Goal: Task Accomplishment & Management: Use online tool/utility

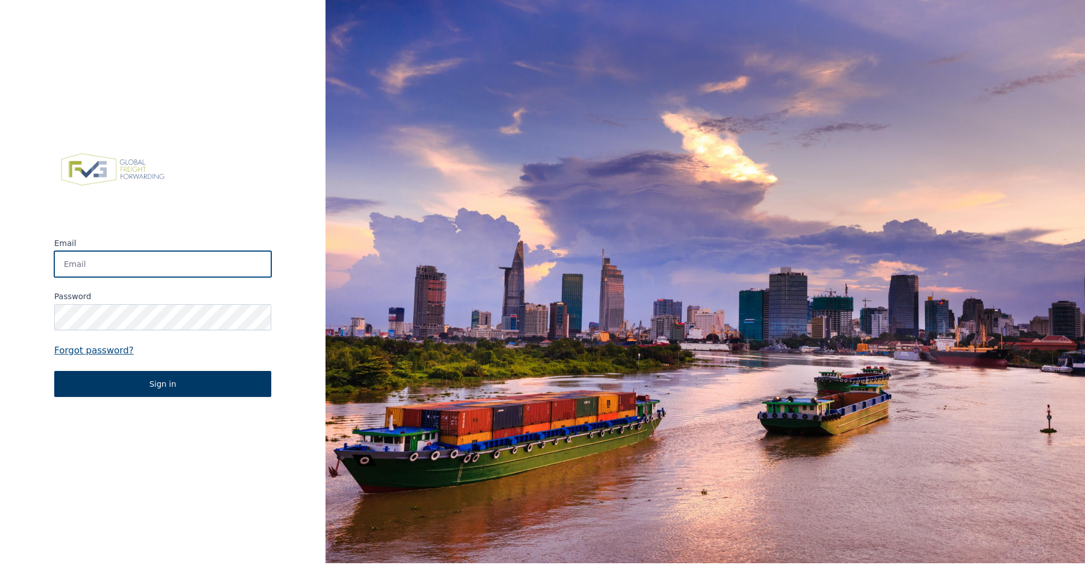
type input "[PERSON_NAME][EMAIL_ADDRESS][DOMAIN_NAME]"
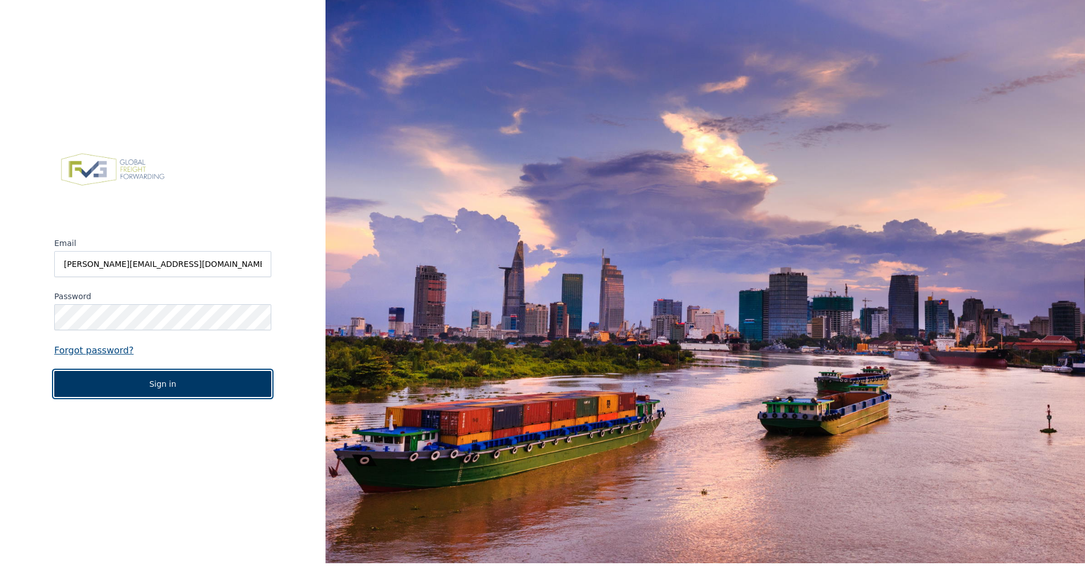
click at [141, 378] on button "Sign in" at bounding box center [162, 384] width 217 height 26
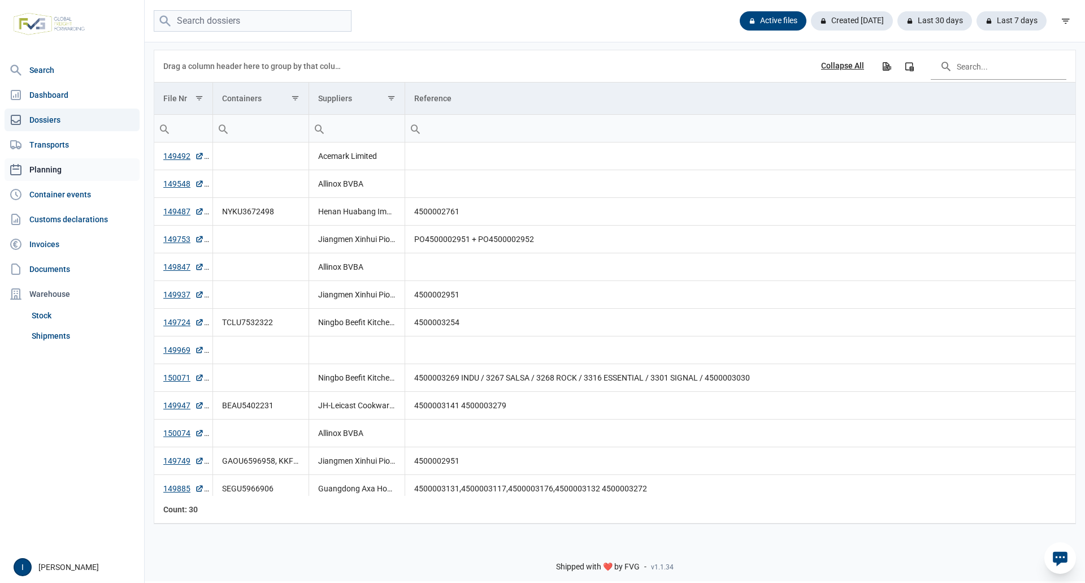
click at [50, 166] on link "Planning" at bounding box center [72, 169] width 135 height 23
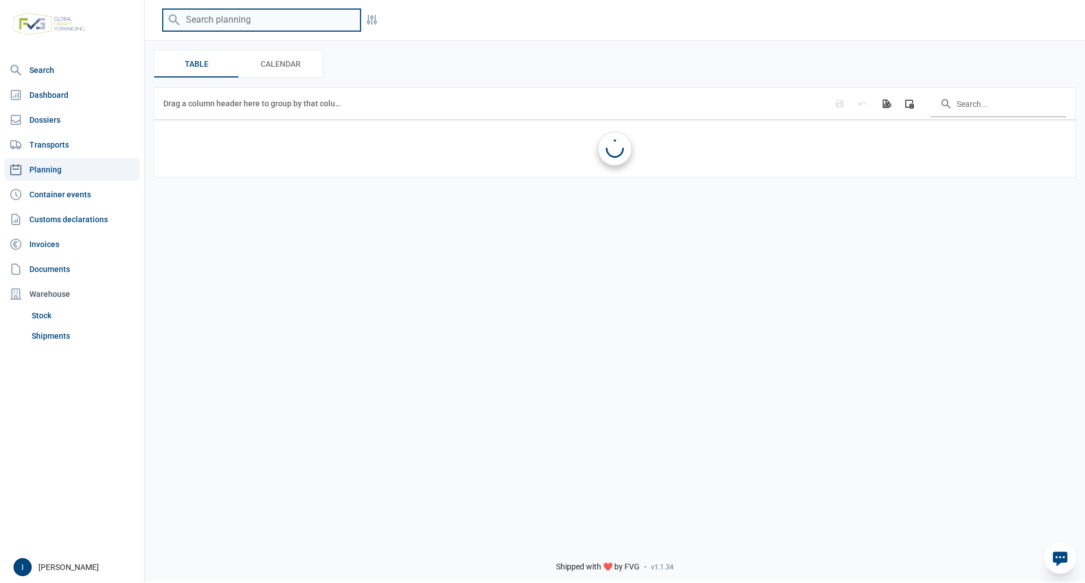
click at [227, 19] on input "search" at bounding box center [262, 20] width 198 height 22
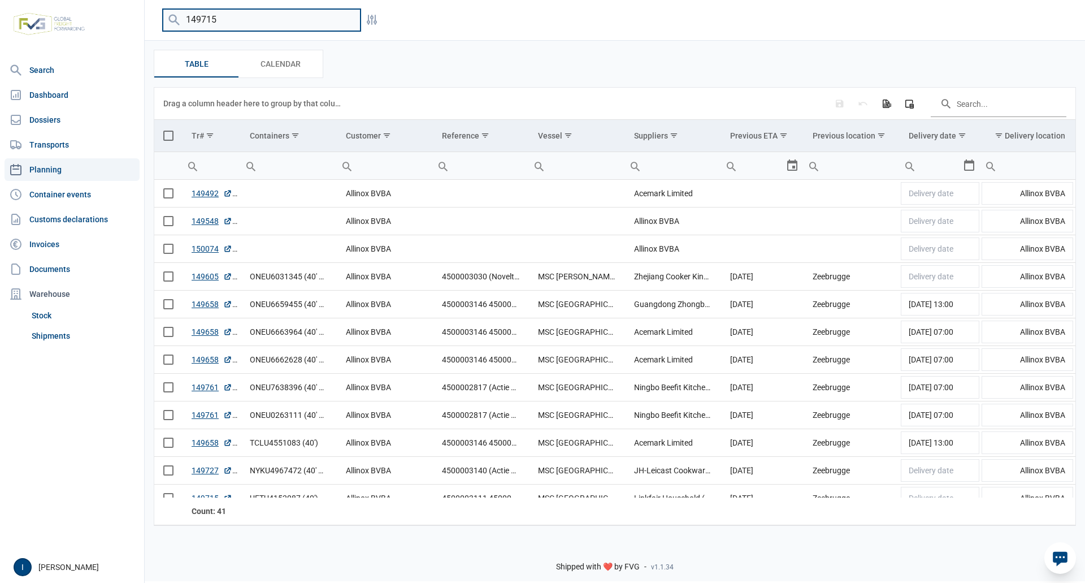
type input "149715"
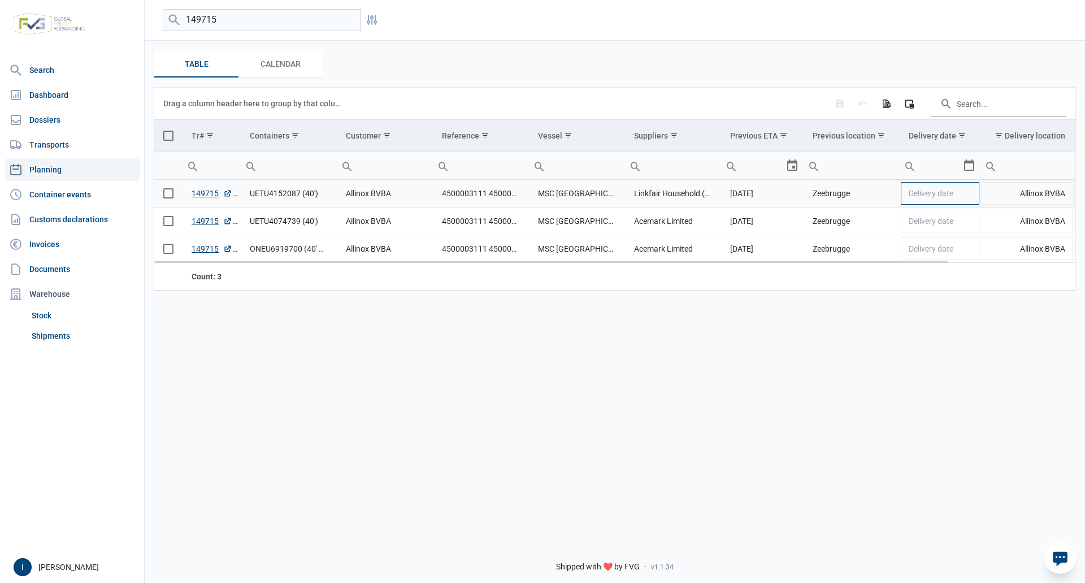
click at [968, 198] on td "Delivery date" at bounding box center [940, 194] width 81 height 28
click at [971, 197] on div "Select" at bounding box center [974, 193] width 14 height 27
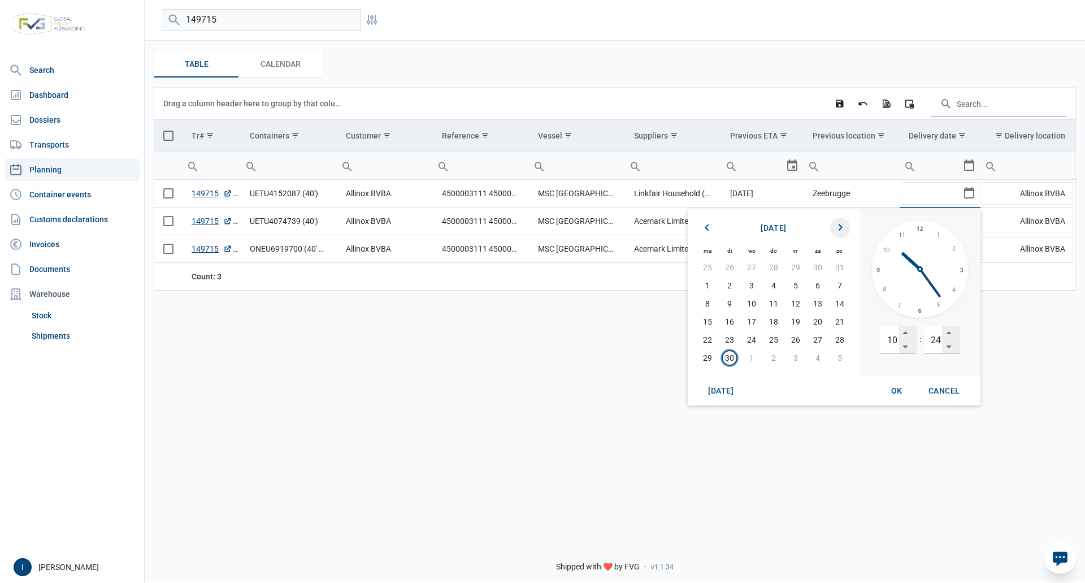
click at [837, 228] on icon "Next month" at bounding box center [840, 228] width 14 height 14
click at [773, 286] on span "9" at bounding box center [774, 285] width 16 height 16
click at [891, 338] on input "10" at bounding box center [889, 339] width 18 height 27
type input "07"
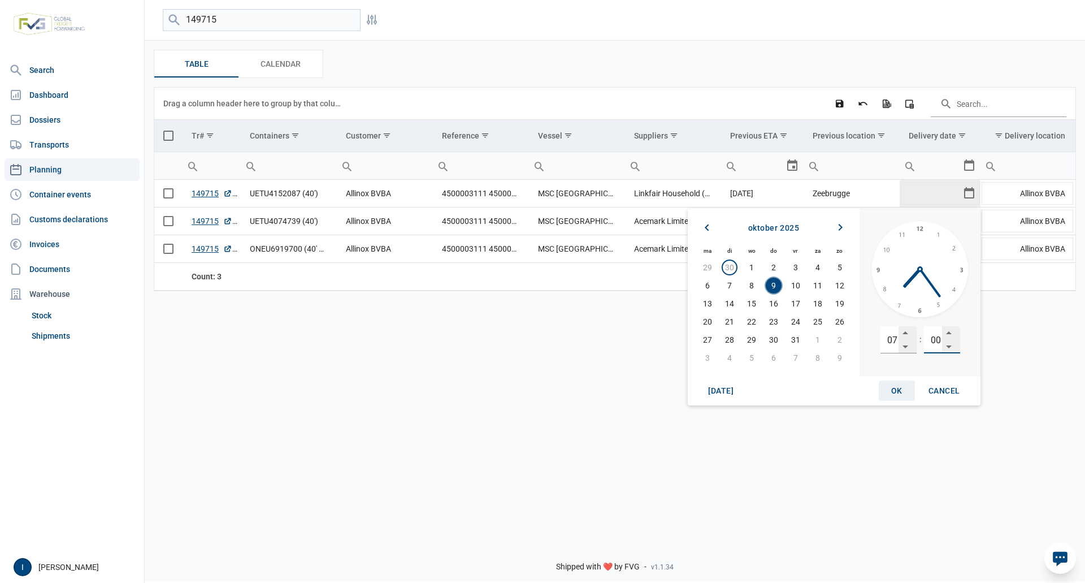
type input "00"
click at [897, 389] on span "OK" at bounding box center [896, 390] width 11 height 9
type input "[DATE] 07:00"
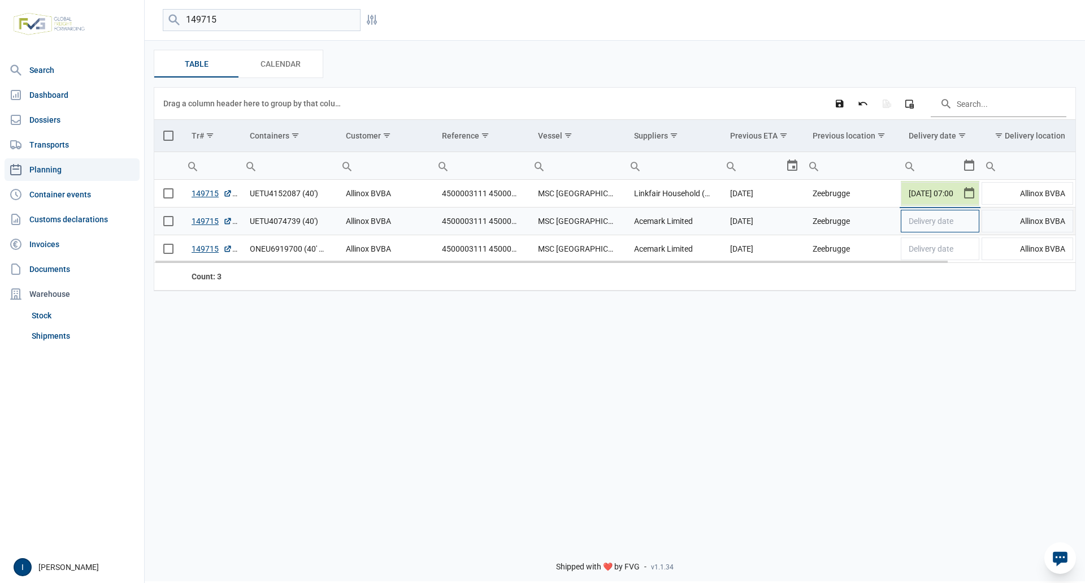
click at [971, 224] on td "Delivery date" at bounding box center [940, 221] width 81 height 28
click at [971, 224] on div "Select" at bounding box center [974, 220] width 14 height 27
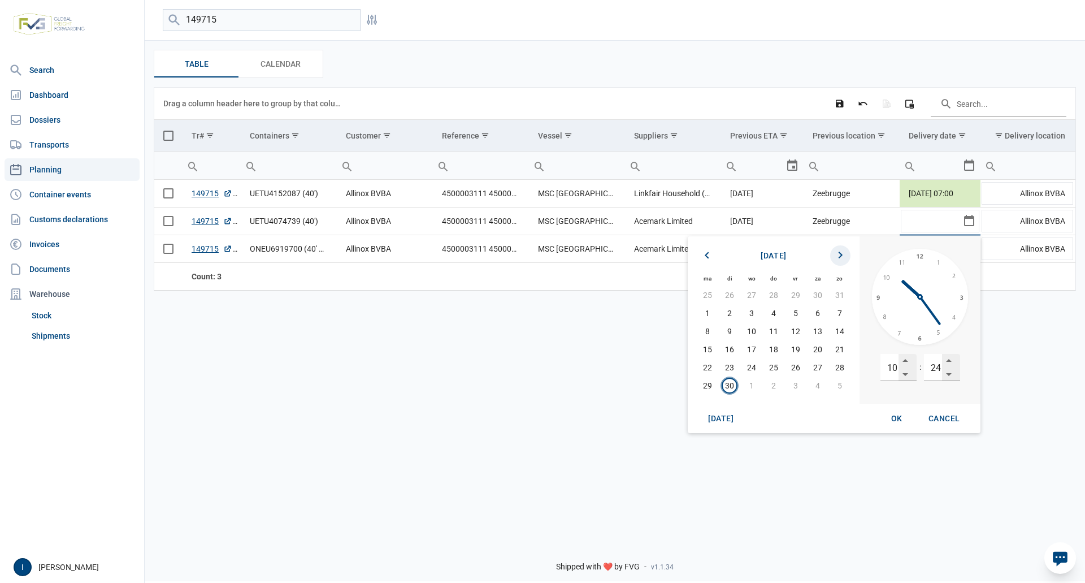
click at [839, 253] on icon "Next month" at bounding box center [840, 256] width 14 height 14
click at [774, 313] on span "9" at bounding box center [774, 313] width 16 height 16
drag, startPoint x: 887, startPoint y: 368, endPoint x: 902, endPoint y: 365, distance: 15.6
click at [902, 365] on div "10" at bounding box center [898, 367] width 36 height 27
type input "13"
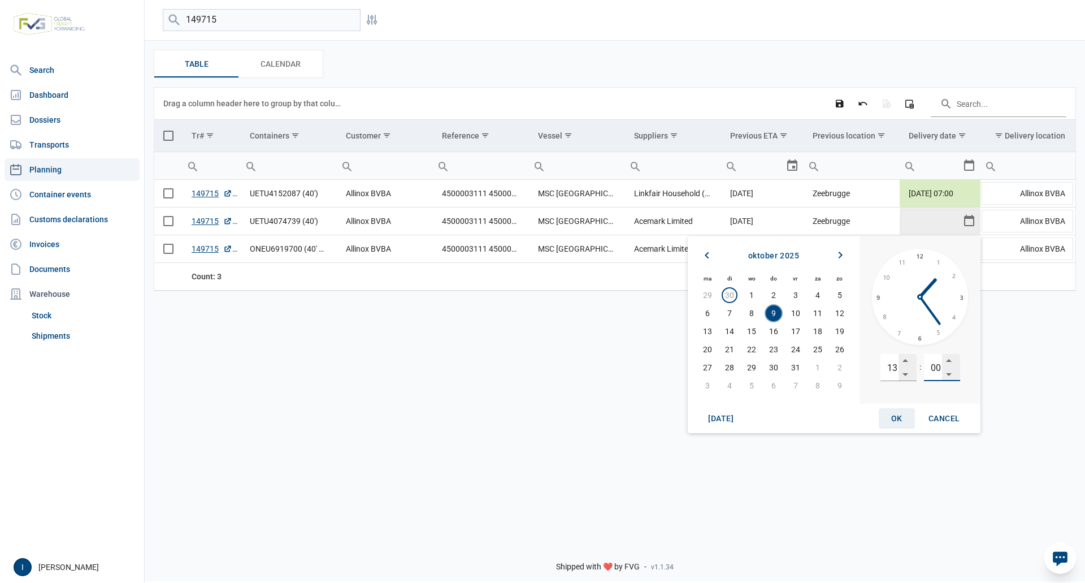
type input "00"
click at [898, 414] on span "OK" at bounding box center [896, 418] width 11 height 9
type input "[DATE] 13:00"
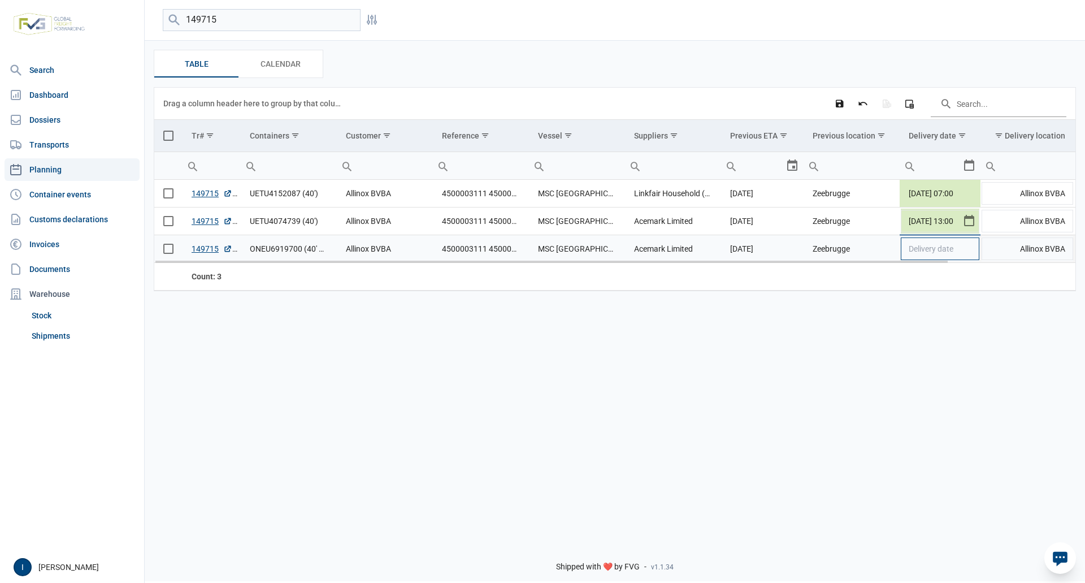
click at [973, 251] on td "Delivery date" at bounding box center [940, 249] width 81 height 28
click at [973, 251] on div "Select" at bounding box center [974, 248] width 14 height 27
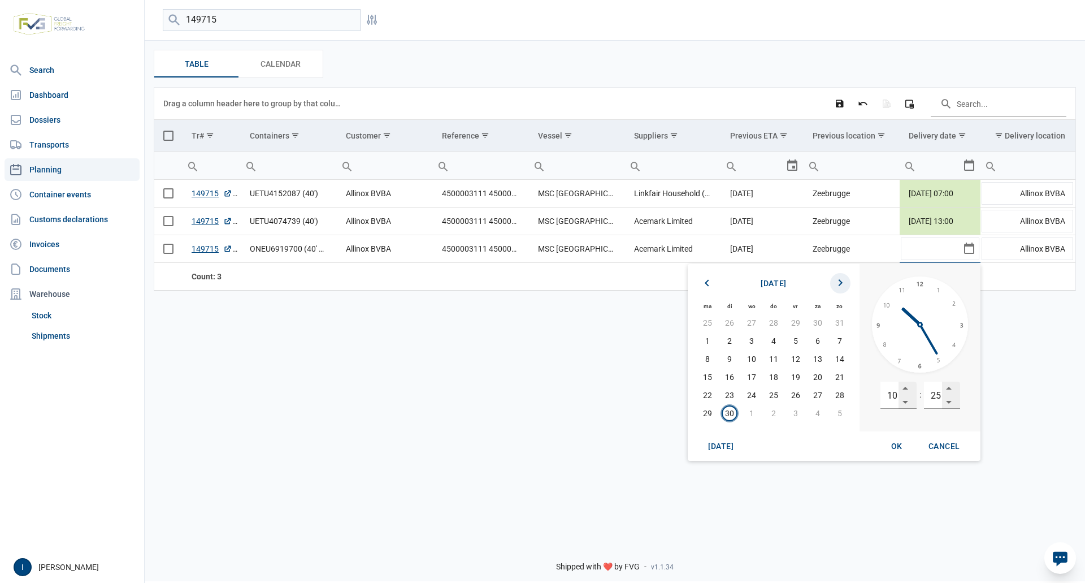
click at [841, 284] on icon "Next month" at bounding box center [840, 283] width 14 height 14
click at [705, 339] on span "6" at bounding box center [708, 341] width 16 height 16
drag, startPoint x: 885, startPoint y: 396, endPoint x: 905, endPoint y: 391, distance: 20.4
click at [905, 391] on div "10" at bounding box center [898, 394] width 36 height 27
type input "13"
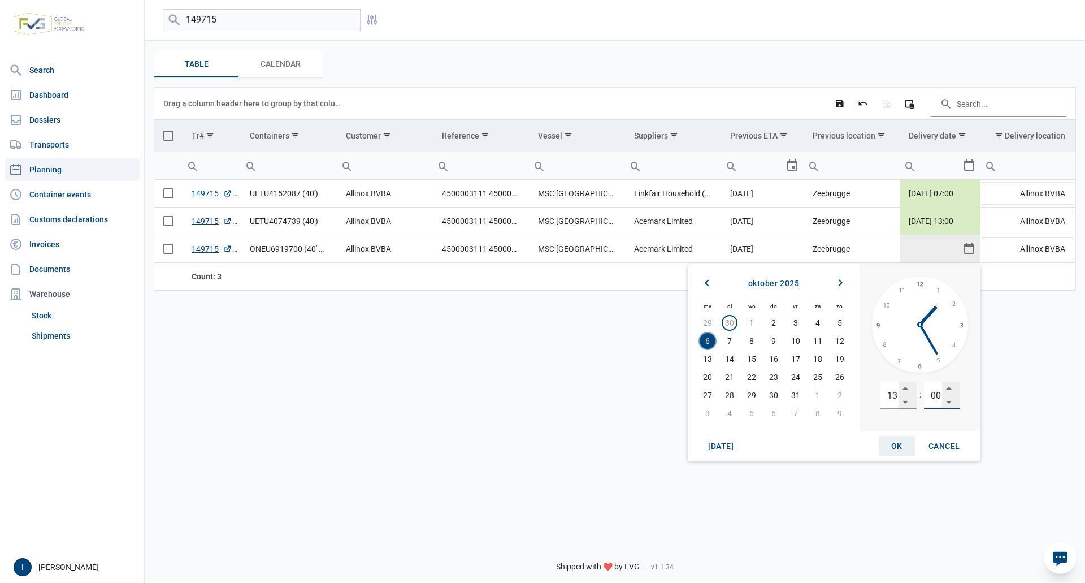
type input "00"
click at [898, 442] on span "OK" at bounding box center [896, 445] width 11 height 9
type input "[DATE] 13:00"
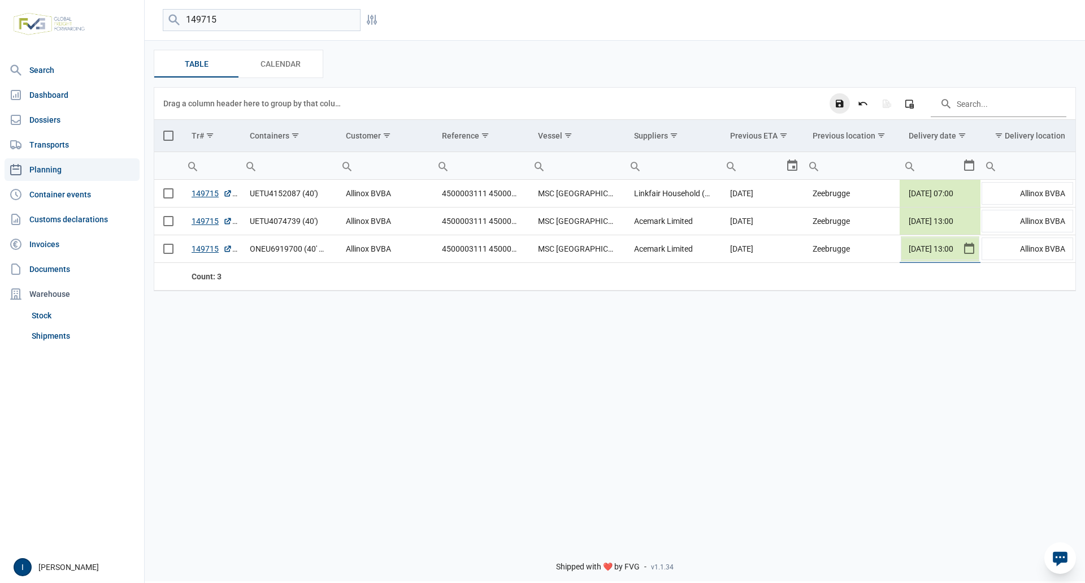
click at [840, 103] on icon "Save changes" at bounding box center [840, 103] width 10 height 10
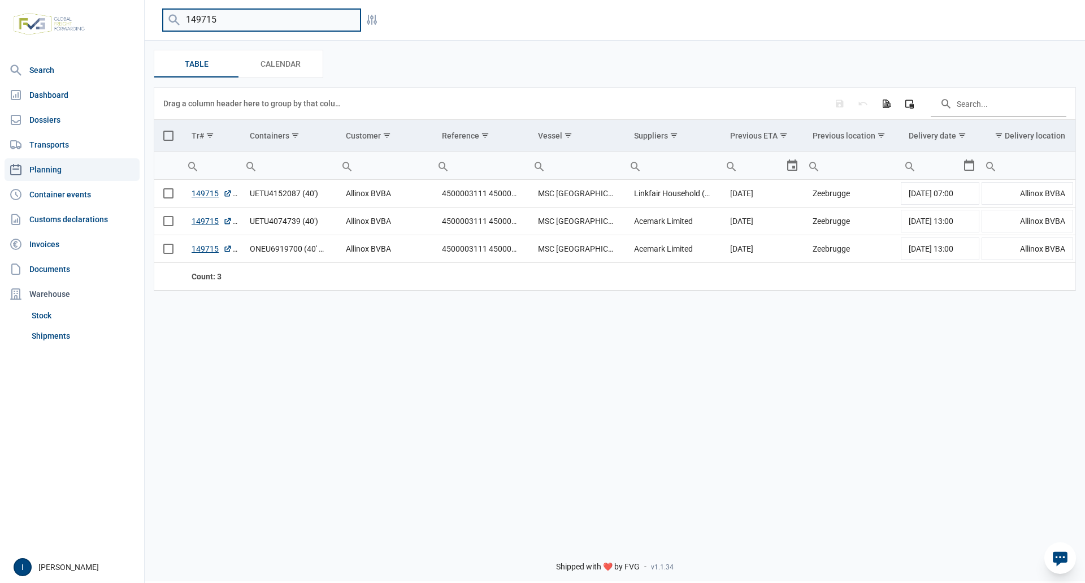
drag, startPoint x: 224, startPoint y: 19, endPoint x: 182, endPoint y: 18, distance: 41.8
click at [182, 18] on input "149715" at bounding box center [262, 20] width 198 height 22
type input "149726"
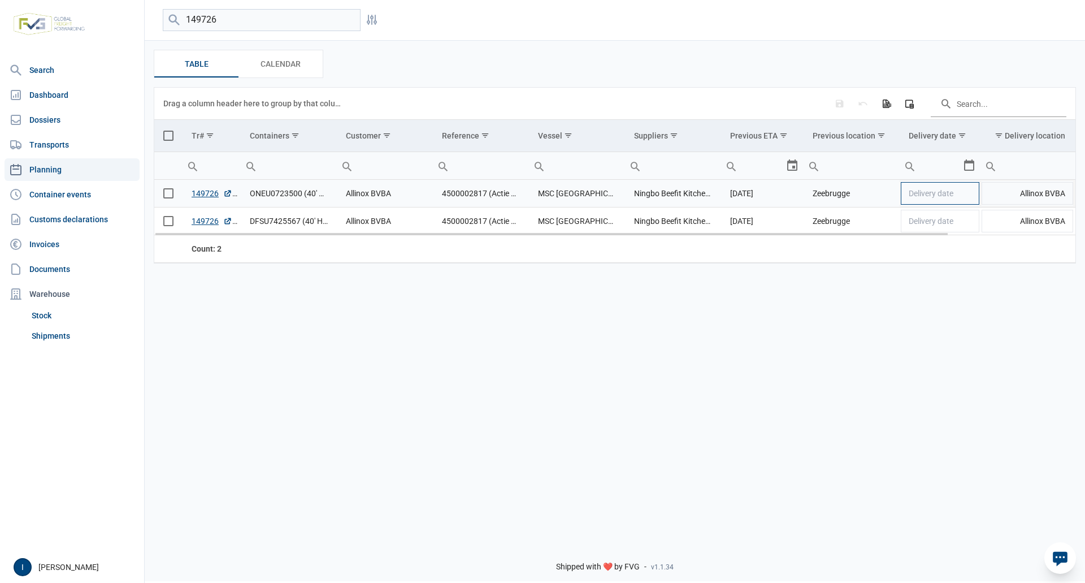
click at [969, 194] on td "Delivery date" at bounding box center [940, 194] width 81 height 28
click at [969, 194] on div "Select" at bounding box center [974, 193] width 14 height 27
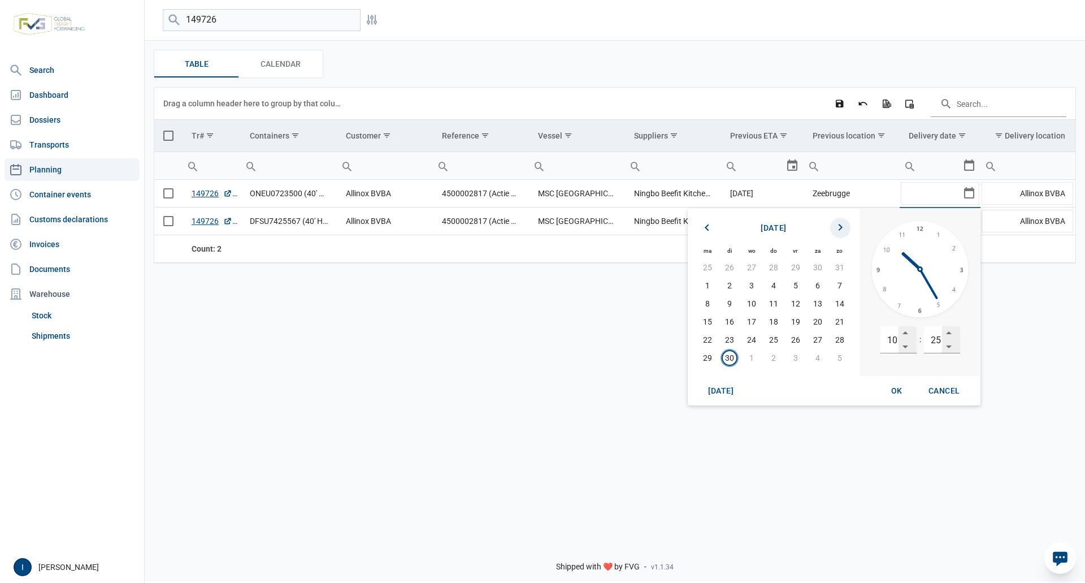
click at [840, 225] on icon "Next month" at bounding box center [840, 228] width 14 height 14
click at [754, 285] on span "8" at bounding box center [752, 285] width 16 height 16
drag, startPoint x: 887, startPoint y: 344, endPoint x: 904, endPoint y: 342, distance: 17.7
click at [904, 342] on div "10" at bounding box center [898, 339] width 36 height 27
type input "23"
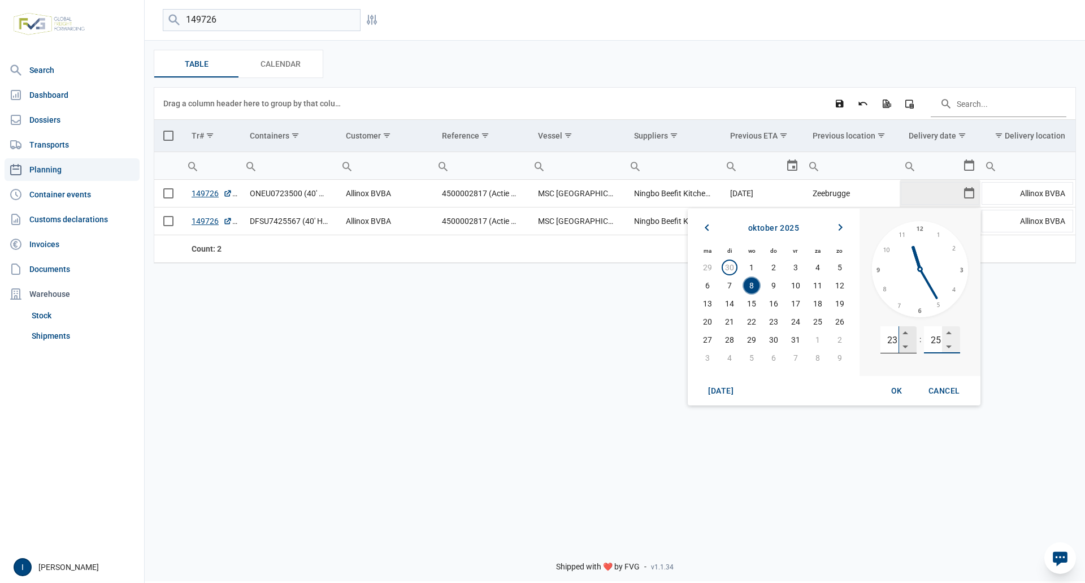
type input "25"
drag, startPoint x: 883, startPoint y: 341, endPoint x: 903, endPoint y: 340, distance: 19.8
click at [903, 340] on div "23" at bounding box center [898, 339] width 36 height 27
type input "13"
type input "00"
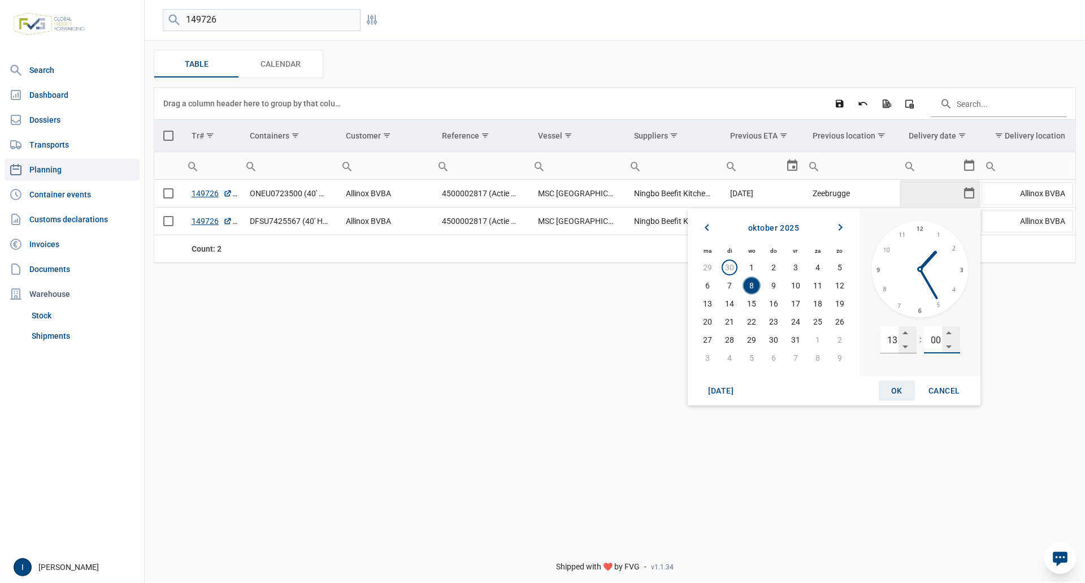
click at [895, 389] on span "OK" at bounding box center [896, 390] width 11 height 9
type input "[DATE] 13:00"
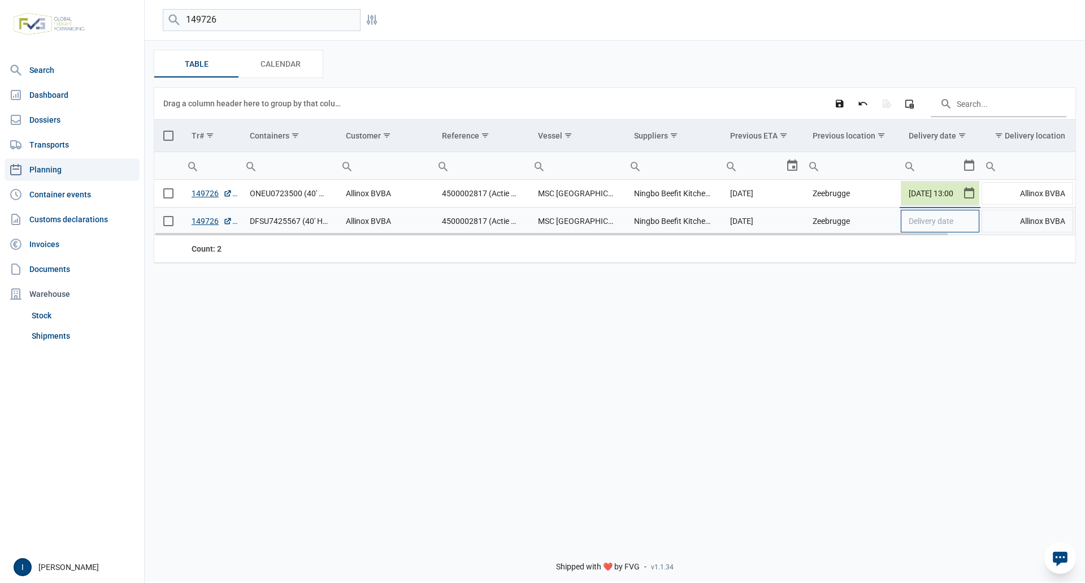
click at [964, 222] on td "Delivery date" at bounding box center [940, 221] width 81 height 28
click at [967, 222] on div "Select" at bounding box center [974, 220] width 14 height 27
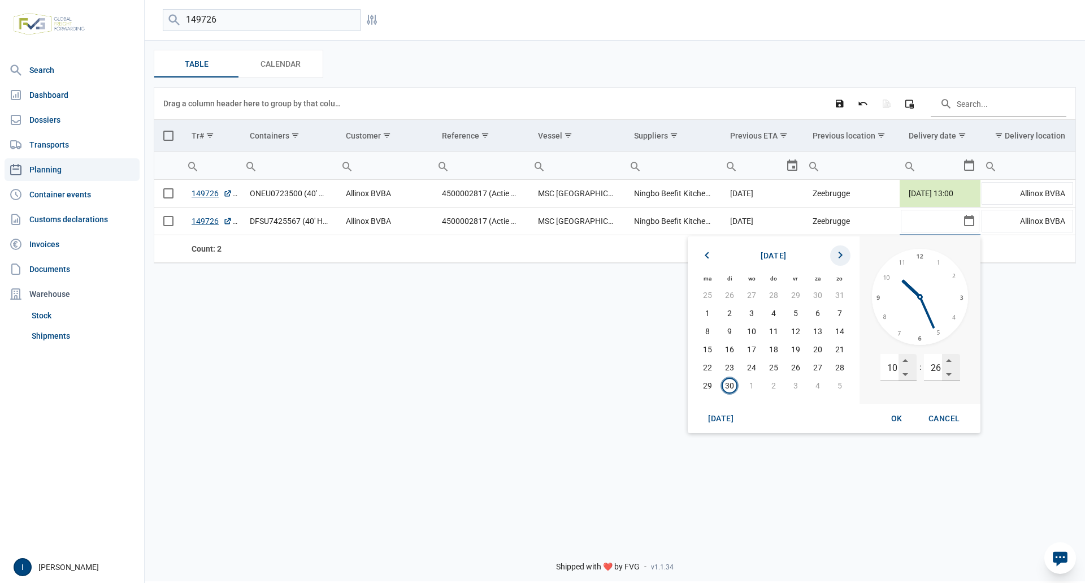
click at [838, 255] on icon "Next month" at bounding box center [840, 256] width 14 height 14
click at [730, 313] on span "7" at bounding box center [730, 313] width 16 height 16
drag, startPoint x: 887, startPoint y: 372, endPoint x: 902, endPoint y: 370, distance: 14.8
click at [902, 370] on div "10" at bounding box center [898, 367] width 36 height 27
type input "13"
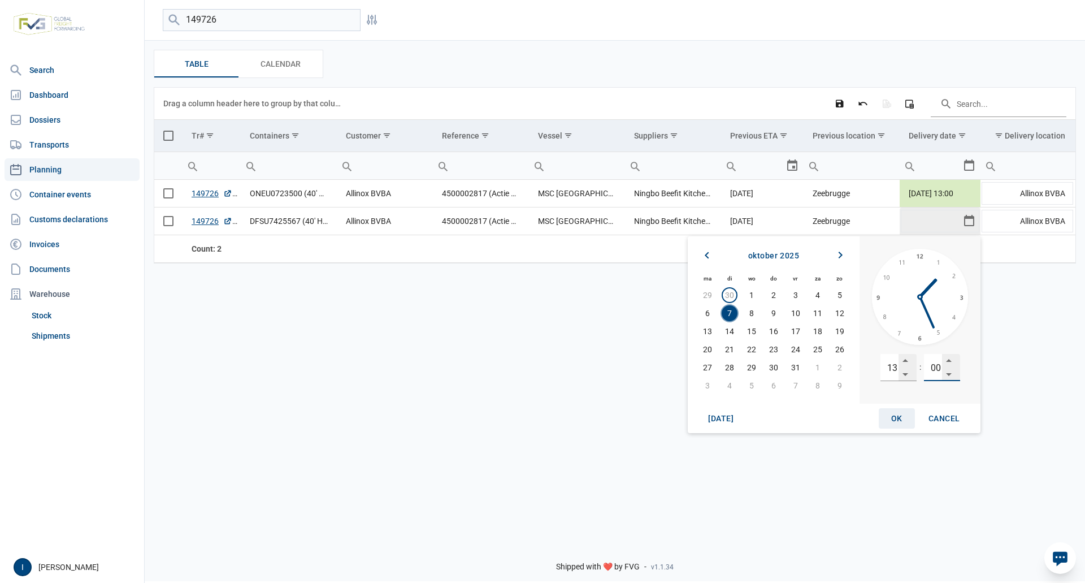
type input "00"
click at [893, 417] on span "OK" at bounding box center [896, 418] width 11 height 9
type input "[DATE] 13:00"
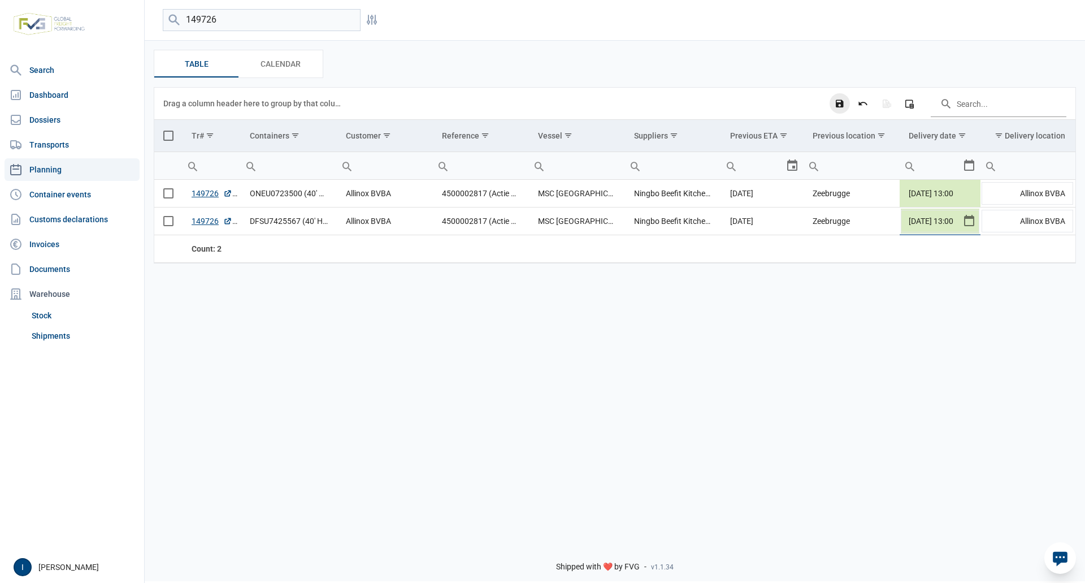
click at [838, 101] on icon "Save changes" at bounding box center [840, 103] width 10 height 10
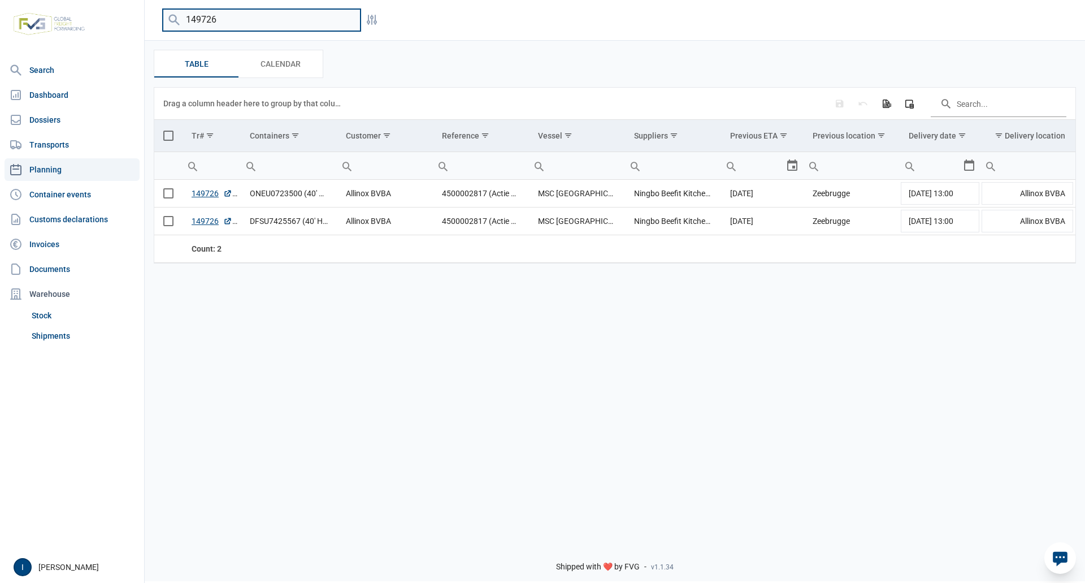
drag, startPoint x: 242, startPoint y: 16, endPoint x: 179, endPoint y: 20, distance: 62.8
click at [179, 20] on div "149726" at bounding box center [262, 20] width 198 height 22
type input "149727"
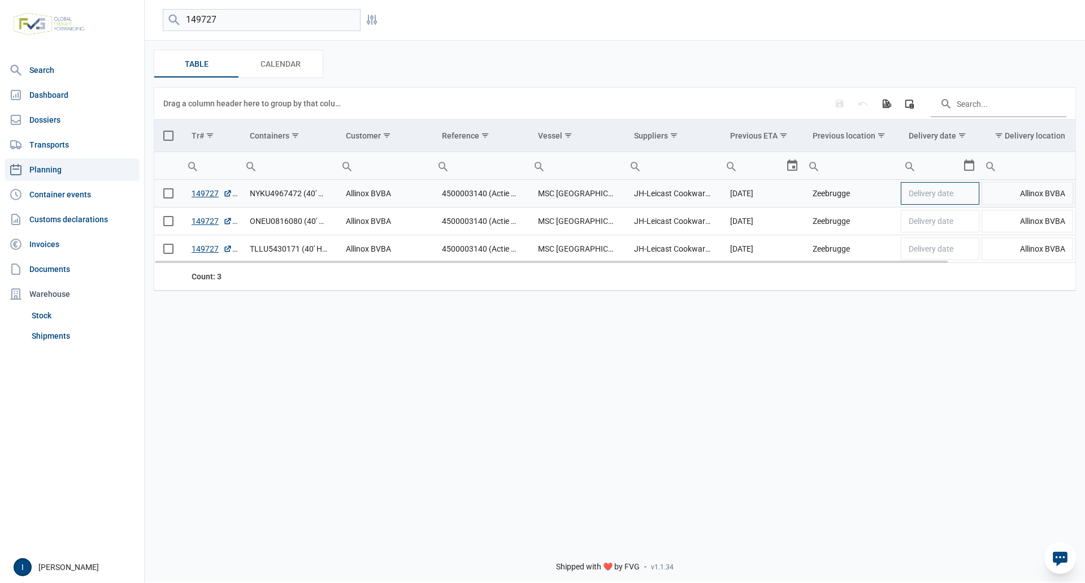
click at [960, 196] on td "Delivery date" at bounding box center [940, 194] width 81 height 28
click at [967, 196] on div "Select" at bounding box center [974, 193] width 14 height 27
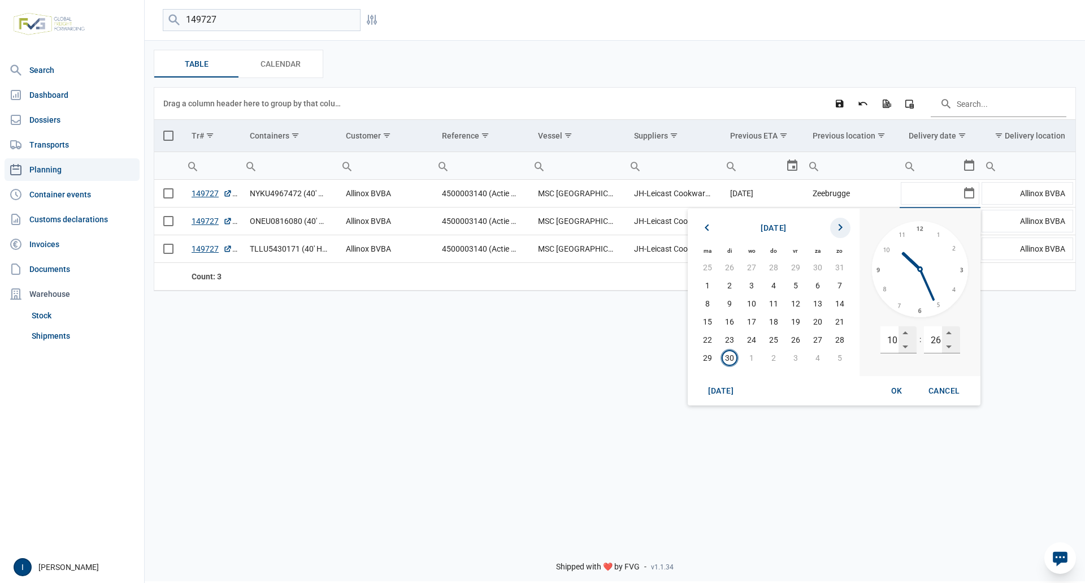
click at [841, 227] on icon "Next month" at bounding box center [840, 228] width 14 height 14
click at [753, 285] on span "8" at bounding box center [752, 285] width 16 height 16
drag, startPoint x: 882, startPoint y: 337, endPoint x: 918, endPoint y: 334, distance: 36.3
click at [918, 334] on div "10 : 26" at bounding box center [920, 339] width 103 height 27
type input "07"
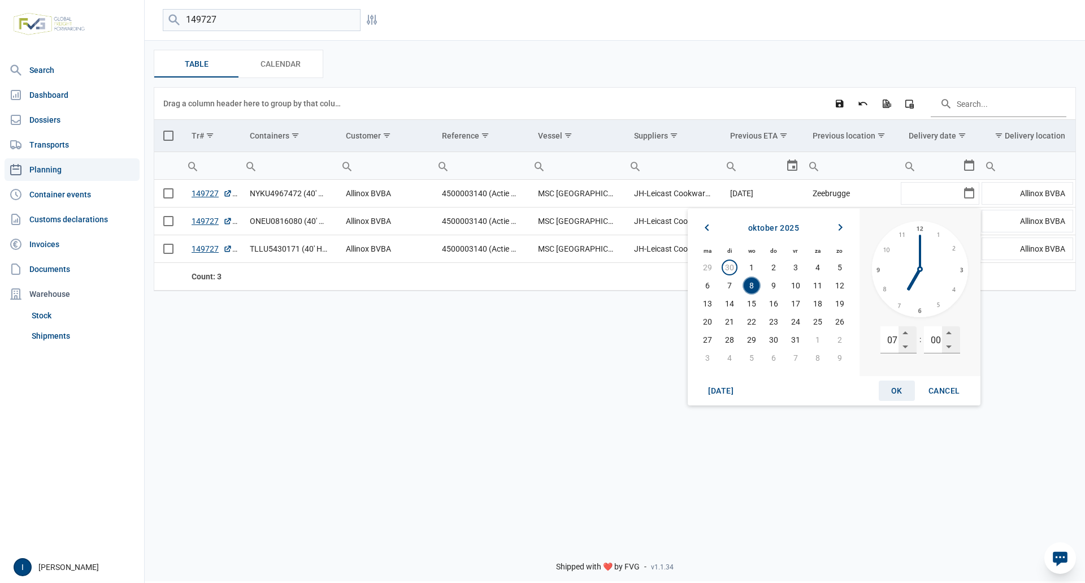
type input "00"
click at [898, 392] on span "OK" at bounding box center [896, 390] width 11 height 9
type input "[DATE] 07:00"
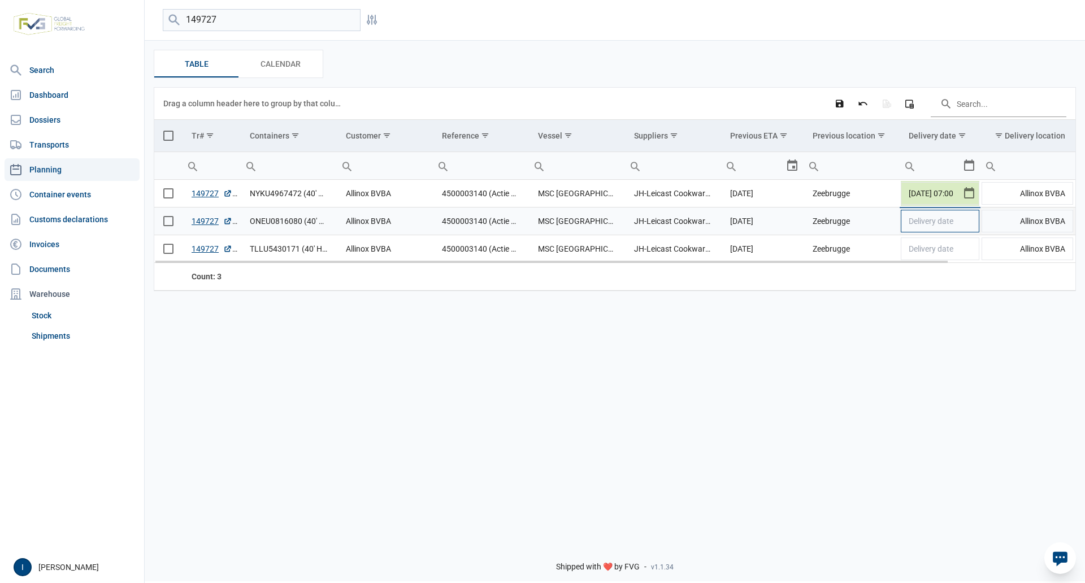
click at [974, 227] on td "Delivery date" at bounding box center [940, 221] width 81 height 28
click at [974, 227] on div "Select" at bounding box center [974, 220] width 14 height 27
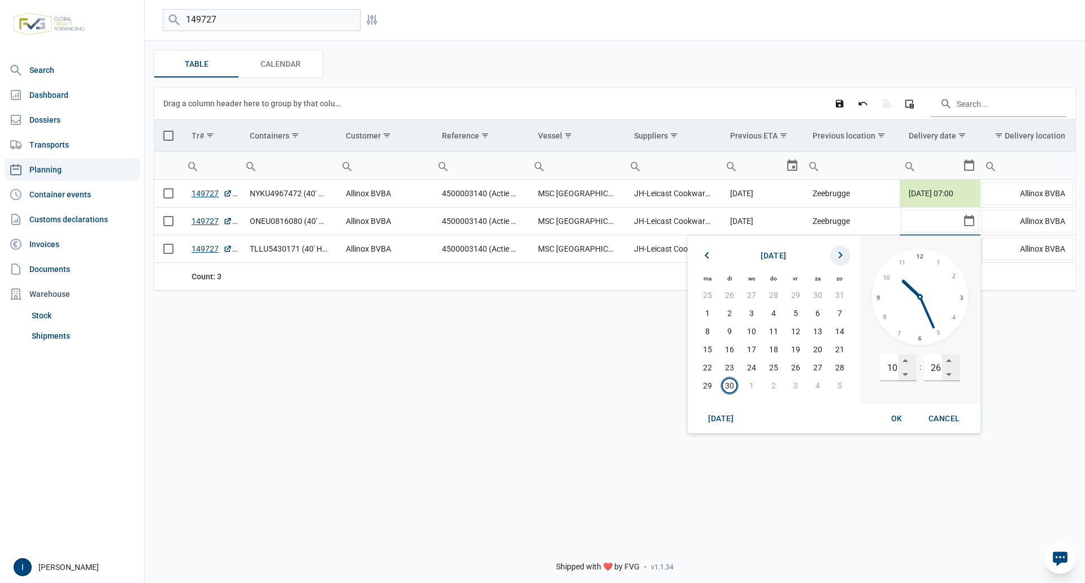
click at [845, 254] on icon "Next month" at bounding box center [840, 256] width 14 height 14
click at [711, 312] on span "6" at bounding box center [708, 313] width 16 height 16
drag, startPoint x: 889, startPoint y: 368, endPoint x: 914, endPoint y: 366, distance: 25.0
click at [914, 366] on div "10" at bounding box center [898, 367] width 36 height 27
type input "07"
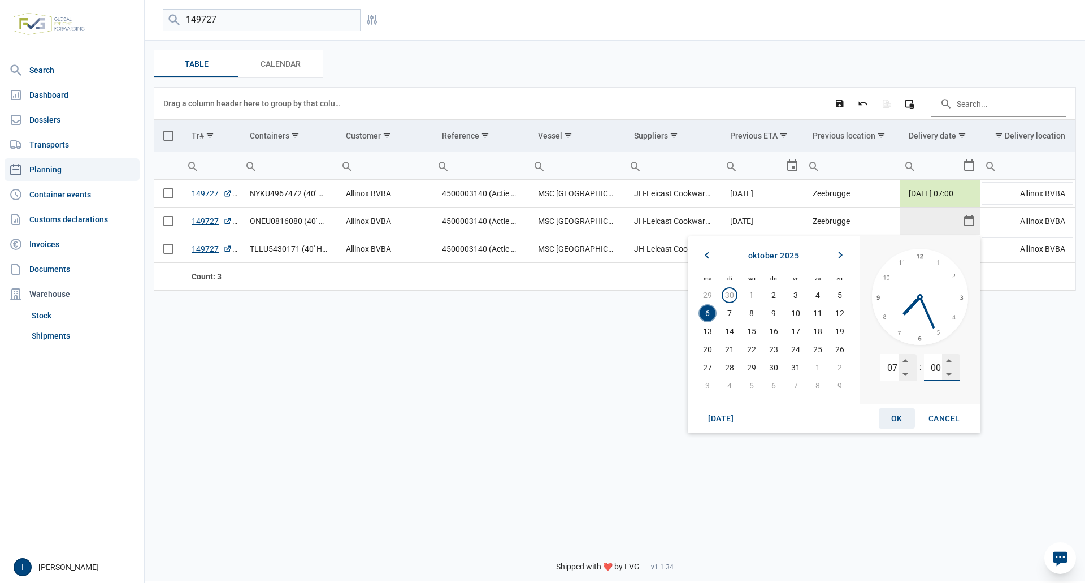
type input "00"
click at [895, 422] on span "OK" at bounding box center [896, 418] width 11 height 9
type input "[DATE] 07:00"
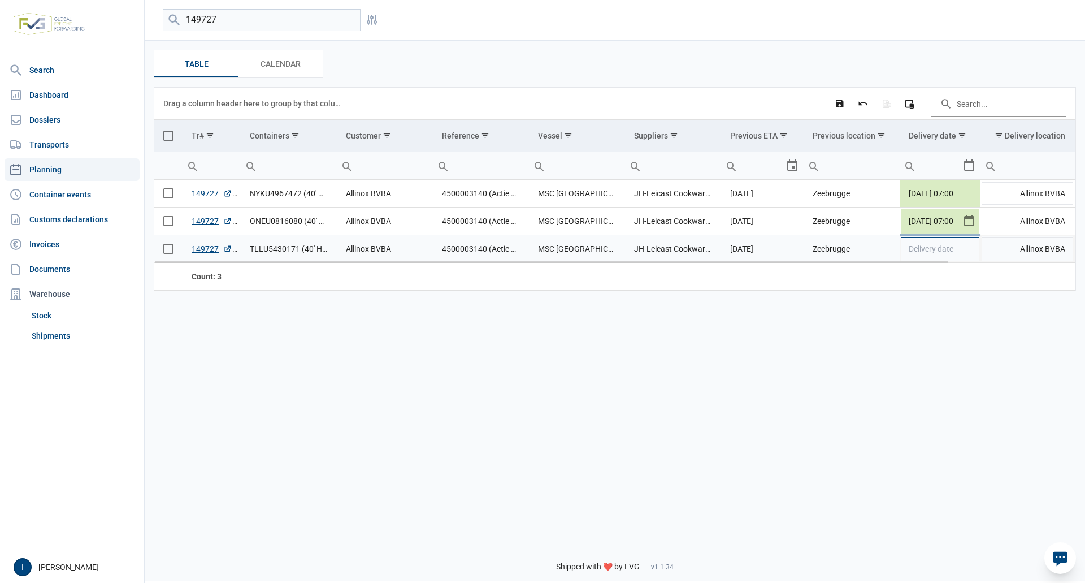
click at [965, 240] on td "Delivery date" at bounding box center [940, 249] width 81 height 28
click at [968, 245] on div "Select" at bounding box center [974, 248] width 14 height 27
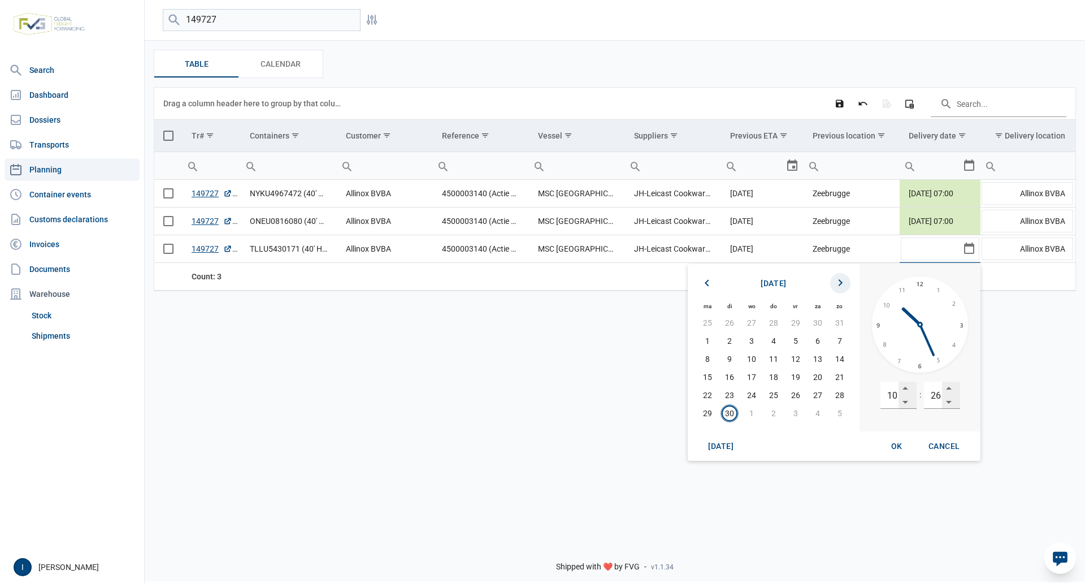
click at [839, 288] on icon "Next month" at bounding box center [840, 283] width 14 height 14
click at [731, 340] on span "7" at bounding box center [730, 341] width 16 height 16
drag, startPoint x: 891, startPoint y: 396, endPoint x: 897, endPoint y: 396, distance: 6.8
click at [897, 396] on input "10" at bounding box center [889, 394] width 18 height 27
type input "07"
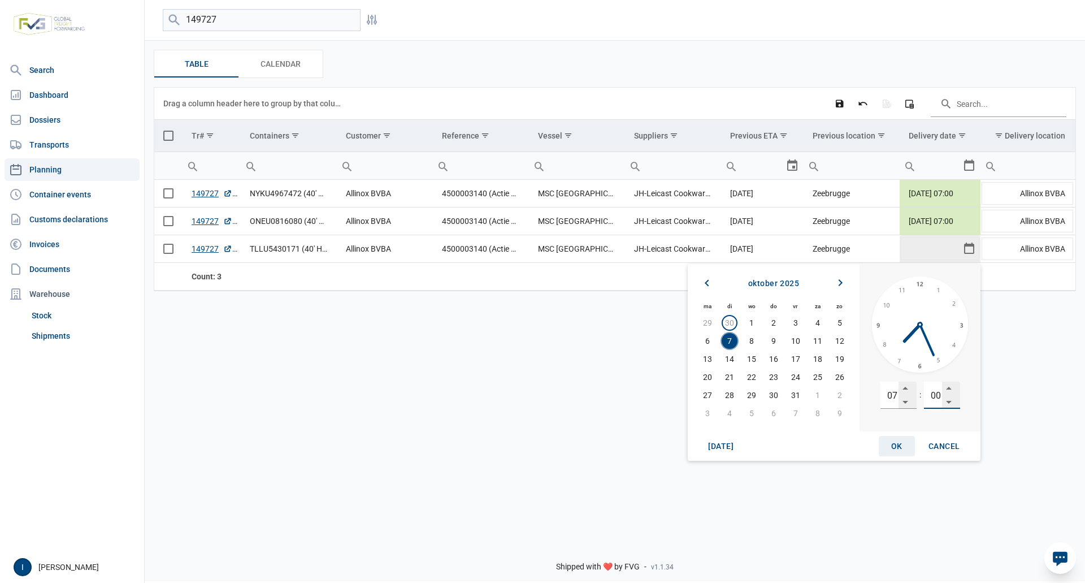
type input "00"
click at [900, 443] on span "OK" at bounding box center [896, 445] width 11 height 9
type input "[DATE] 07:00"
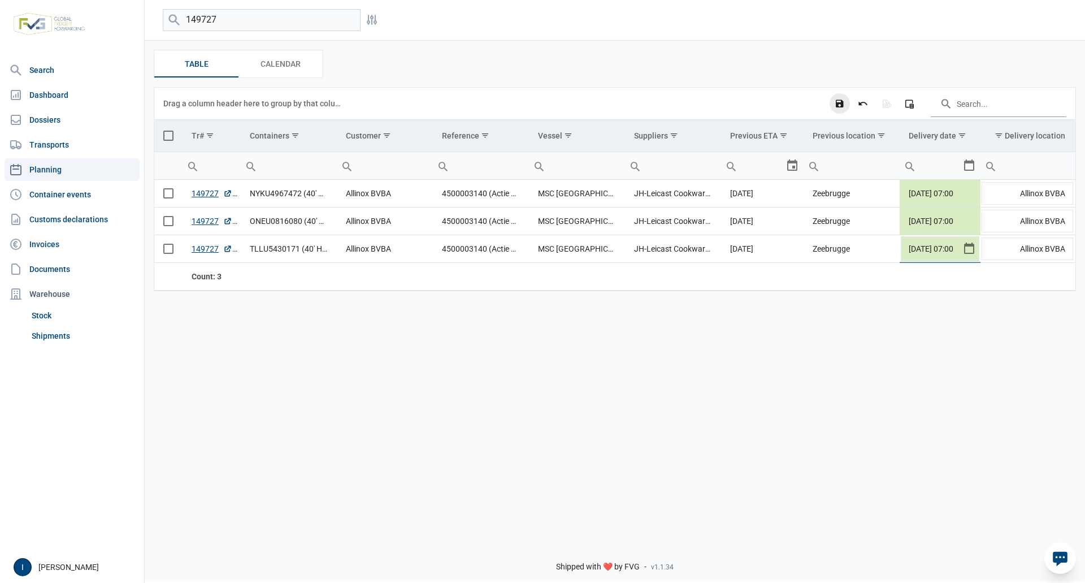
click at [840, 105] on icon "Save changes" at bounding box center [840, 103] width 10 height 10
